Goal: Answer question/provide support

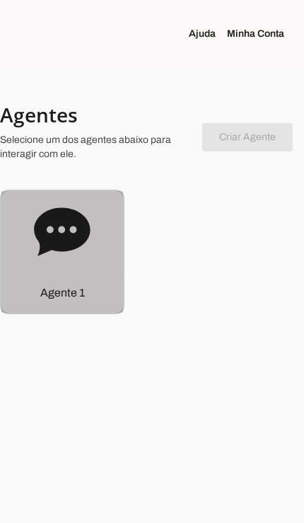
click at [79, 298] on p "Agente 1" at bounding box center [62, 293] width 45 height 17
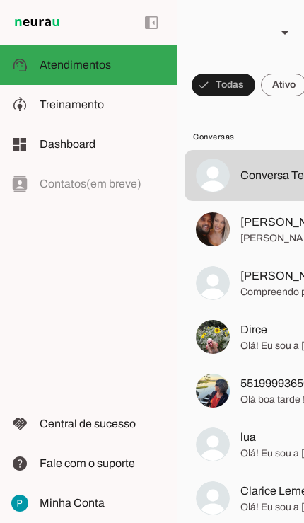
scroll to position [712, 0]
click at [269, 222] on span "[PERSON_NAME]" at bounding box center [289, 222] width 96 height 17
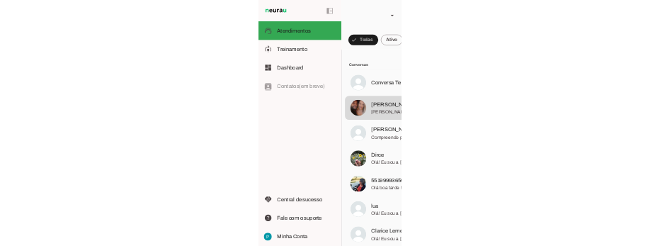
scroll to position [734, 0]
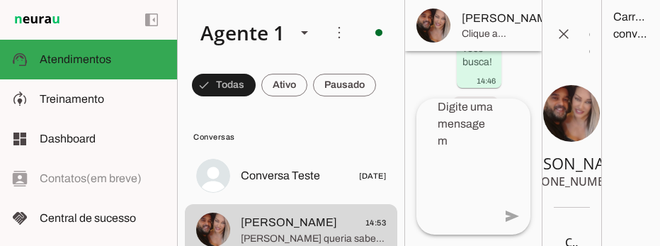
click at [304, 28] on span at bounding box center [583, 25] width 34 height 34
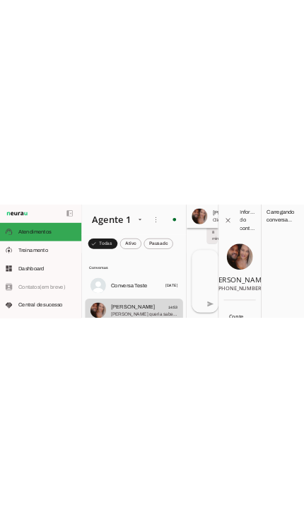
scroll to position [57, 0]
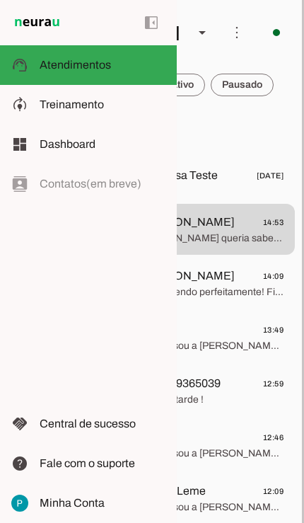
scroll to position [0, 102]
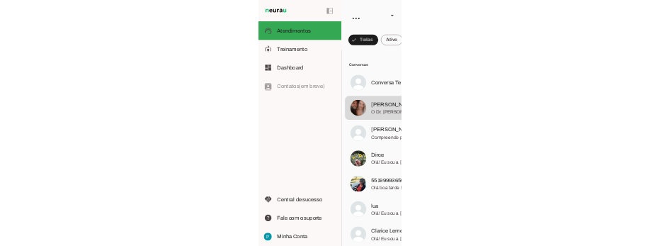
scroll to position [1899, 0]
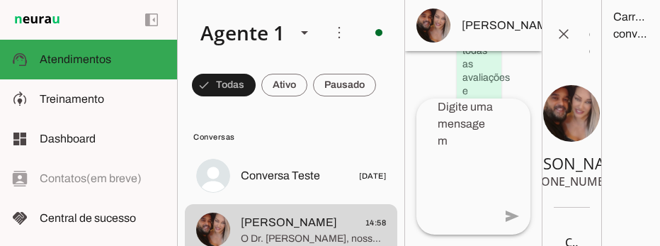
click at [304, 23] on span at bounding box center [583, 25] width 34 height 34
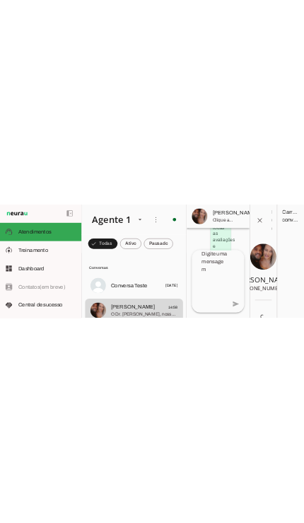
scroll to position [243, 0]
